Goal: Transaction & Acquisition: Purchase product/service

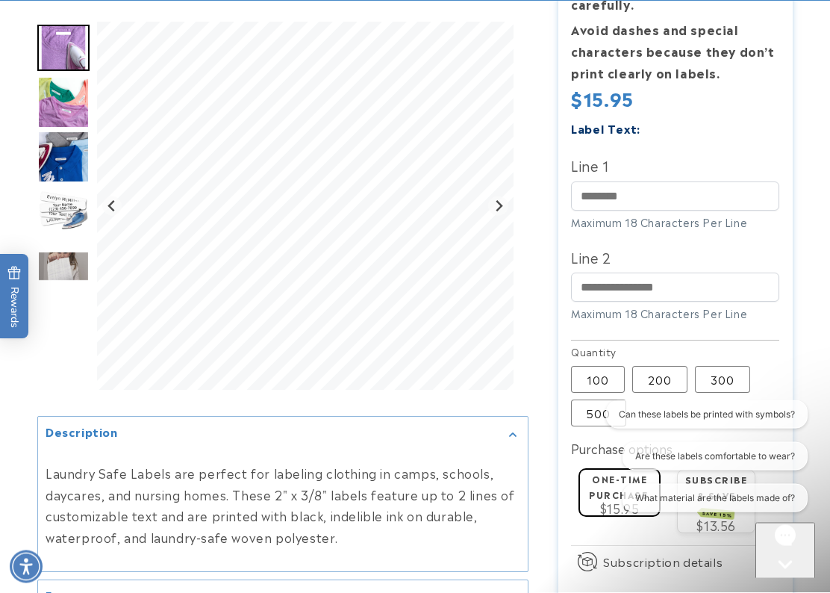
scroll to position [473, 0]
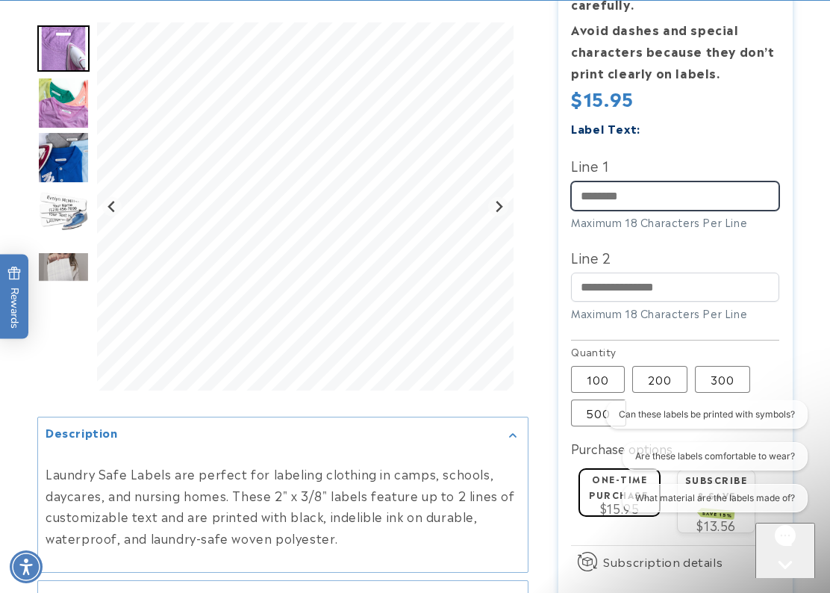
click at [628, 201] on input "Line 1" at bounding box center [675, 195] width 208 height 29
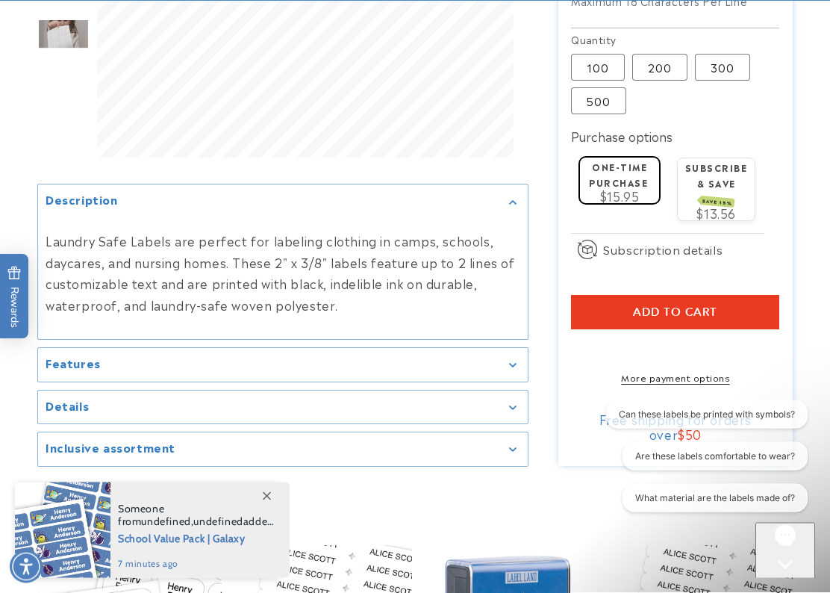
scroll to position [786, 0]
type input "**********"
click at [625, 172] on label "One-time purchase" at bounding box center [618, 173] width 59 height 29
click at [691, 305] on span "Add to cart" at bounding box center [675, 311] width 84 height 13
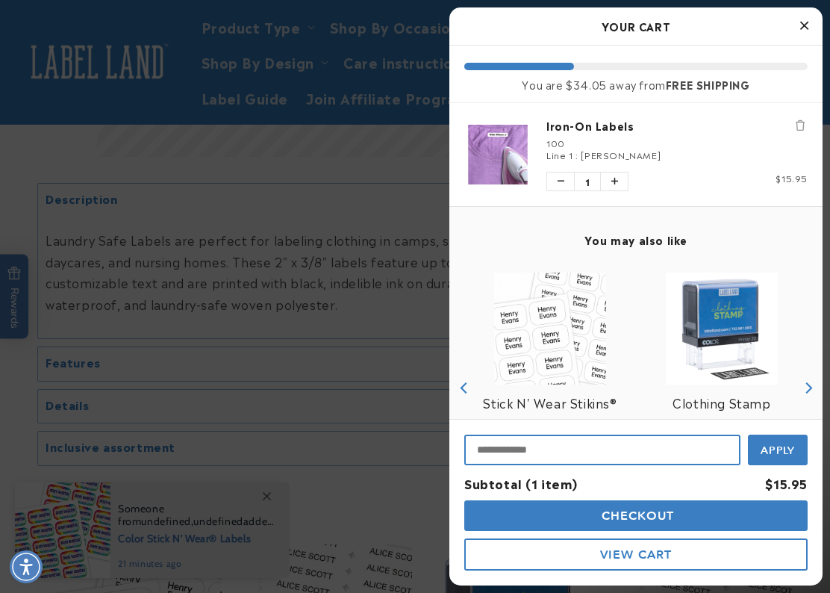
click at [502, 444] on input "Input Discount" at bounding box center [602, 449] width 276 height 31
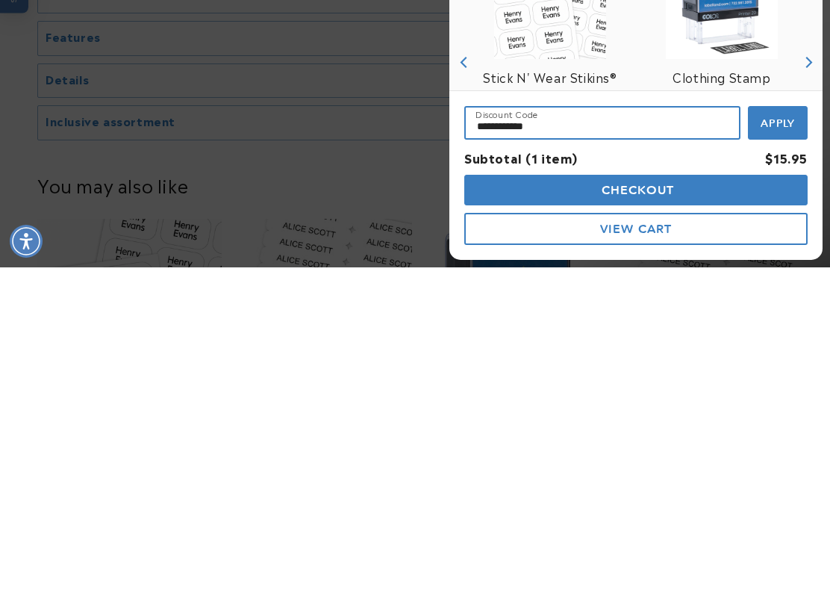
type input "**********"
click at [781, 442] on span "Apply" at bounding box center [778, 448] width 35 height 13
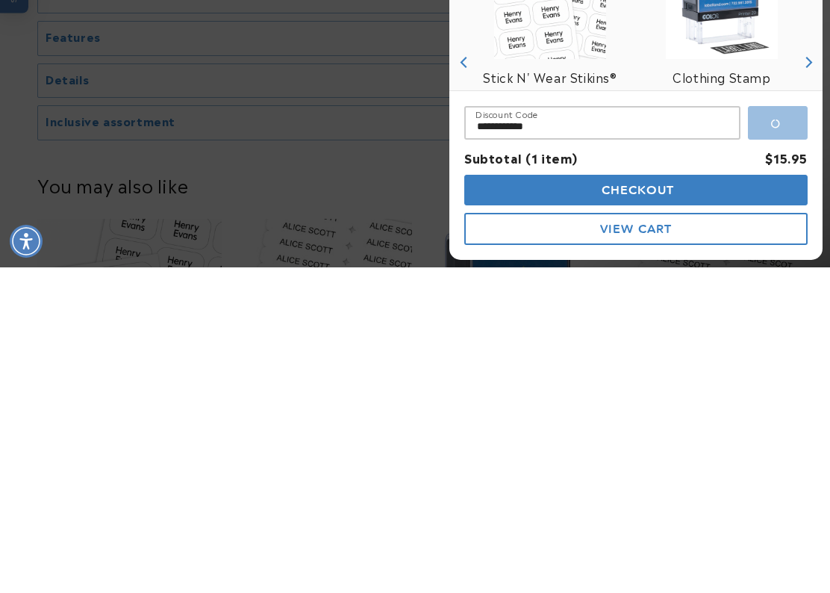
scroll to position [1111, 0]
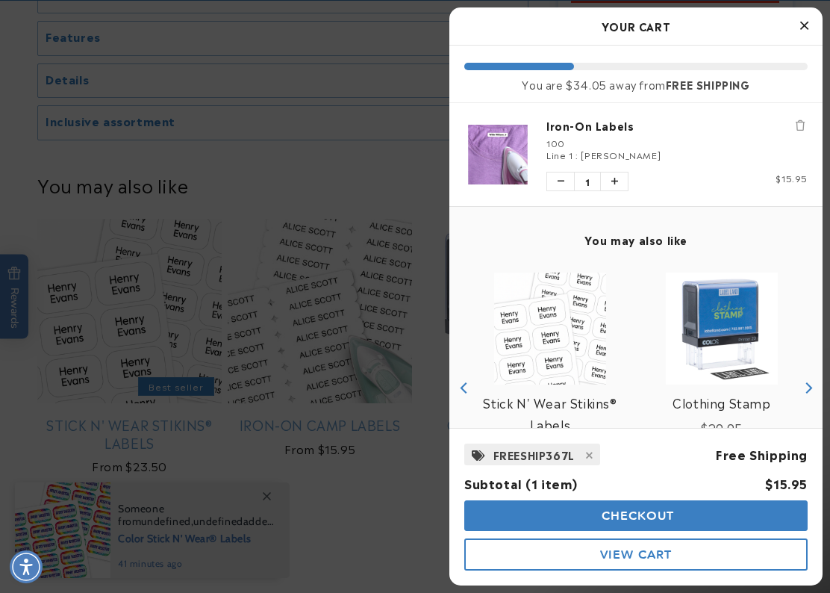
click at [693, 509] on button "Checkout" at bounding box center [635, 515] width 343 height 31
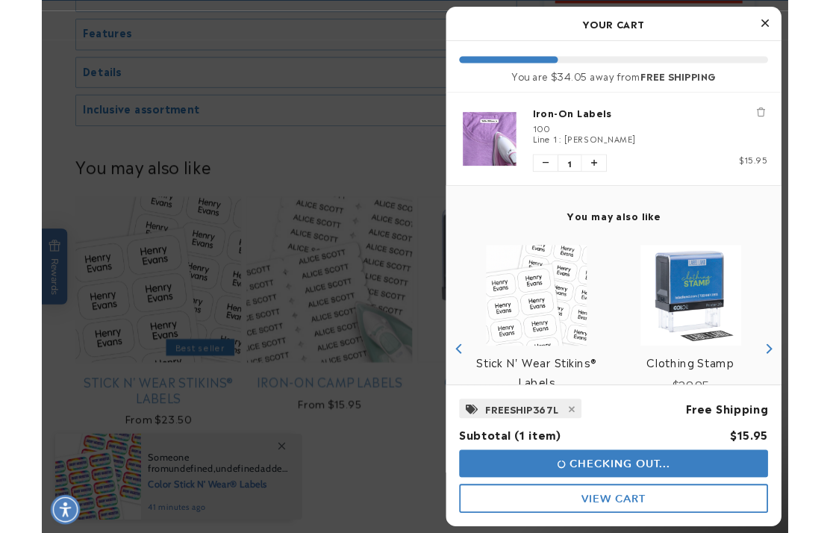
scroll to position [1171, 0]
